Goal: Obtain resource: Download file/media

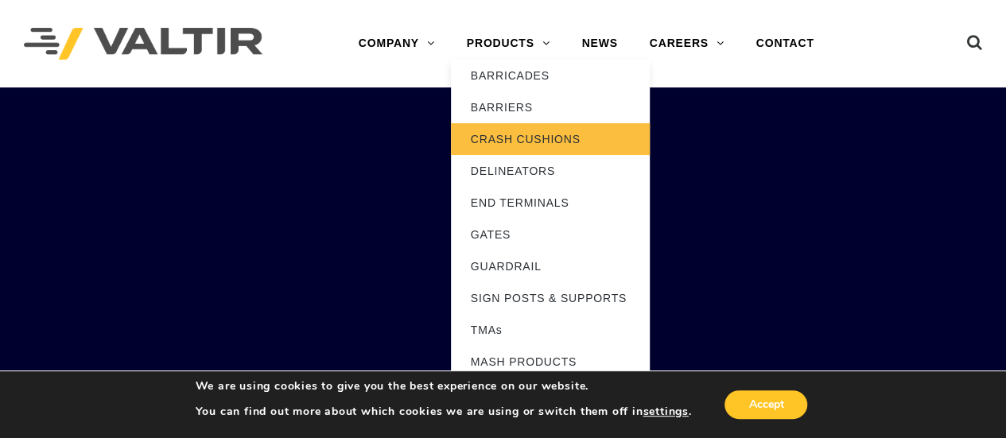
click at [564, 139] on link "CRASH CUSHIONS" at bounding box center [550, 139] width 199 height 32
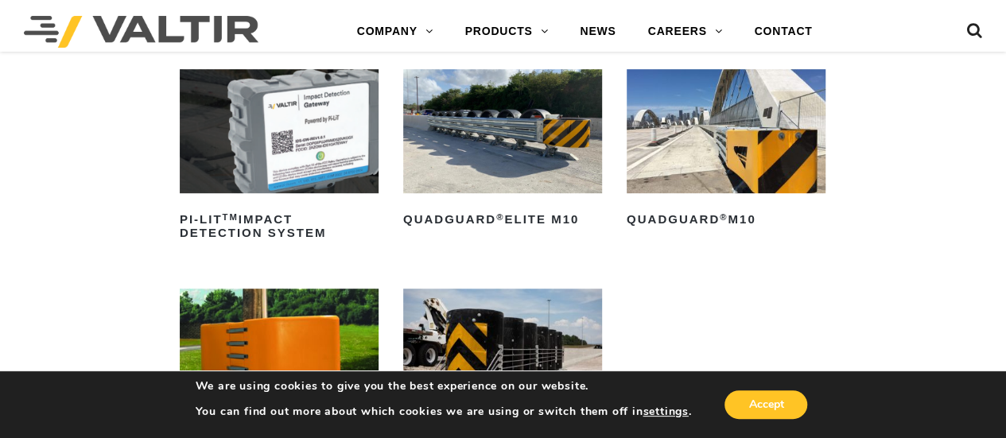
scroll to position [557, 0]
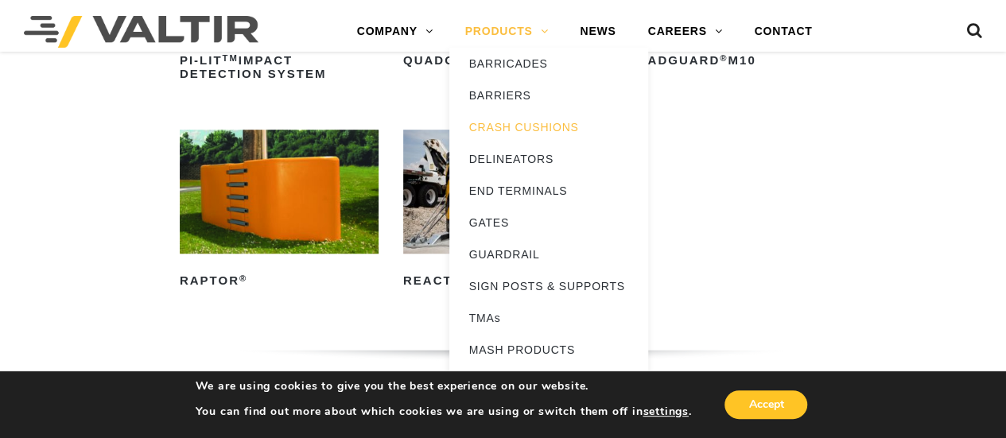
click at [502, 34] on link "PRODUCTS" at bounding box center [506, 32] width 115 height 32
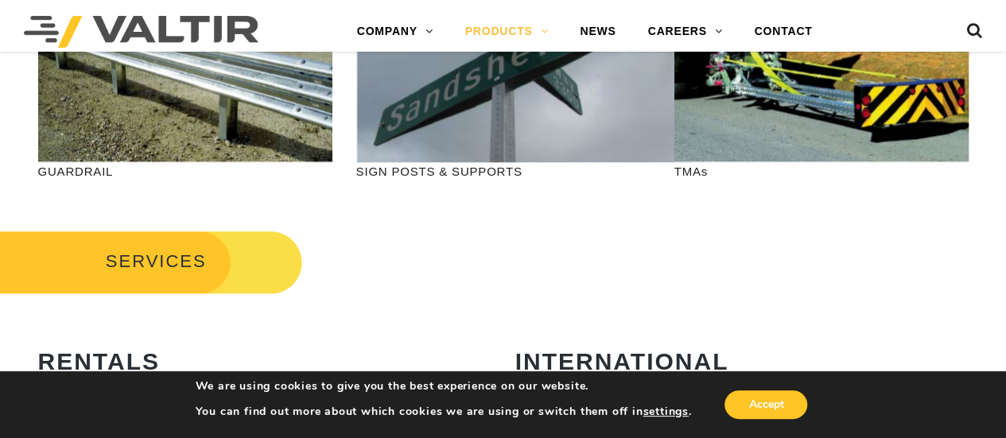
scroll to position [557, 0]
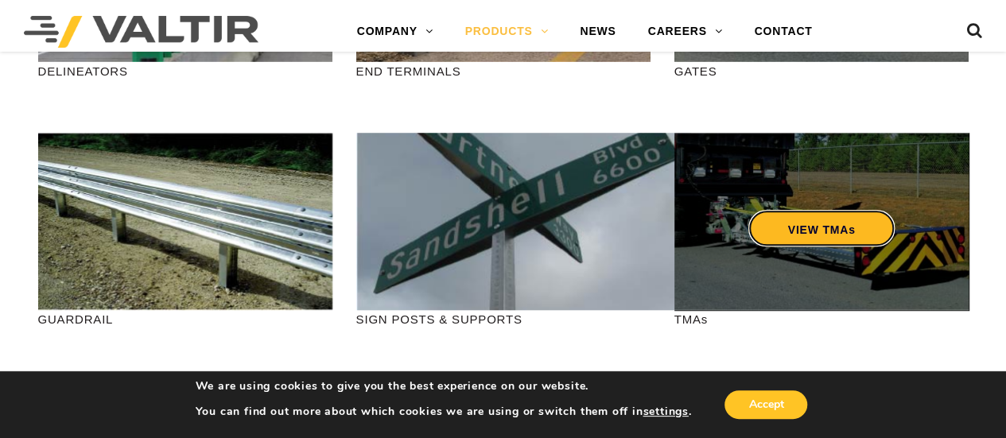
click at [858, 232] on link "VIEW TMAs" at bounding box center [820, 228] width 147 height 37
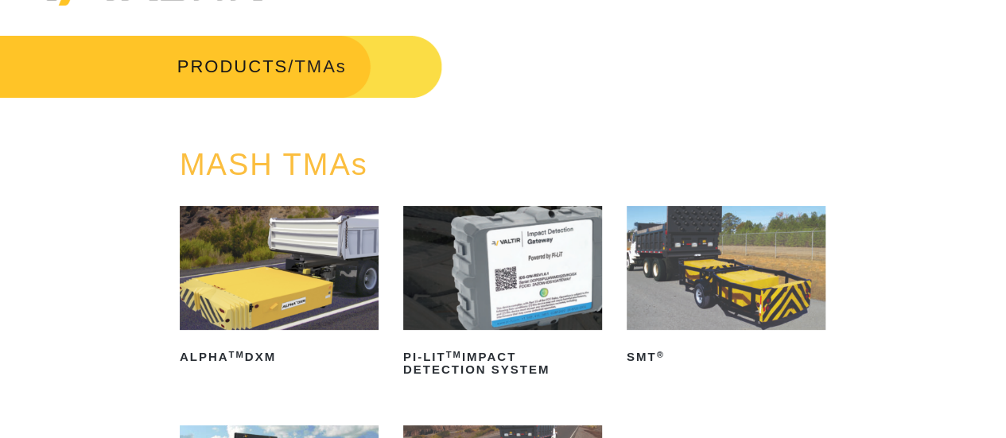
scroll to position [80, 0]
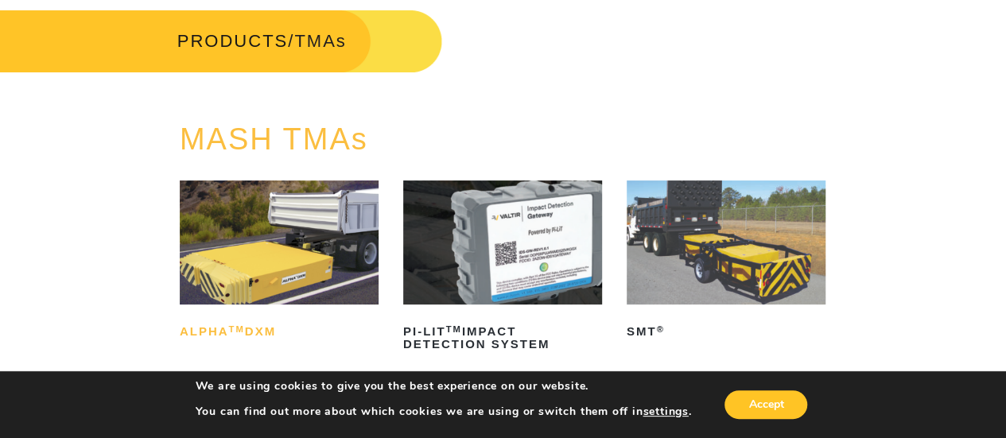
click at [246, 332] on h2 "ALPHA TM DXM" at bounding box center [279, 331] width 199 height 25
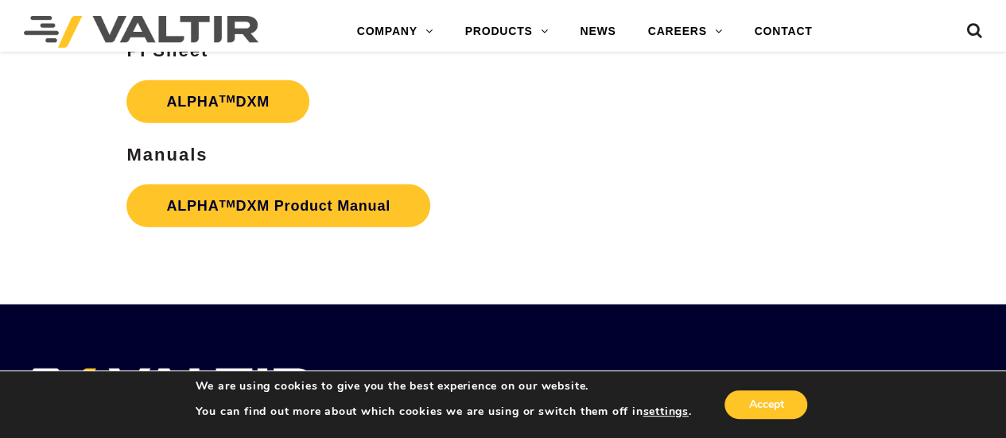
scroll to position [2306, 0]
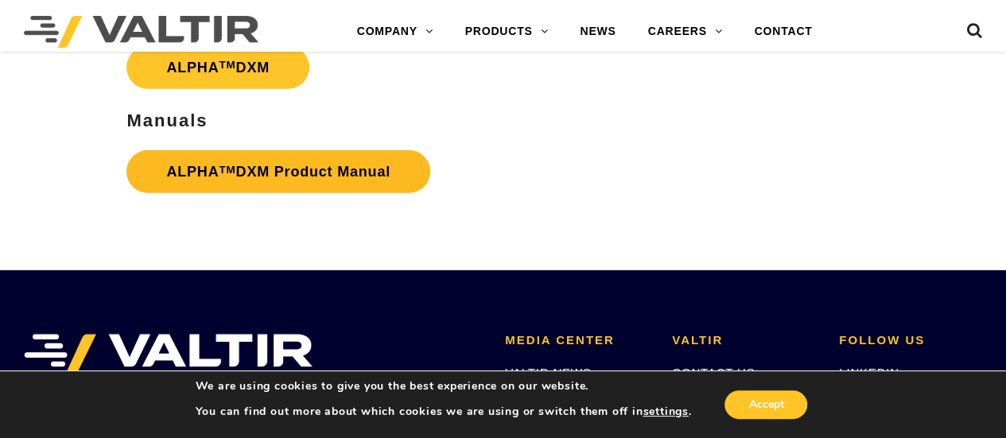
click at [264, 170] on link "ALPHA TM DXM Product Manual" at bounding box center [278, 171] width 304 height 43
